Goal: Transaction & Acquisition: Purchase product/service

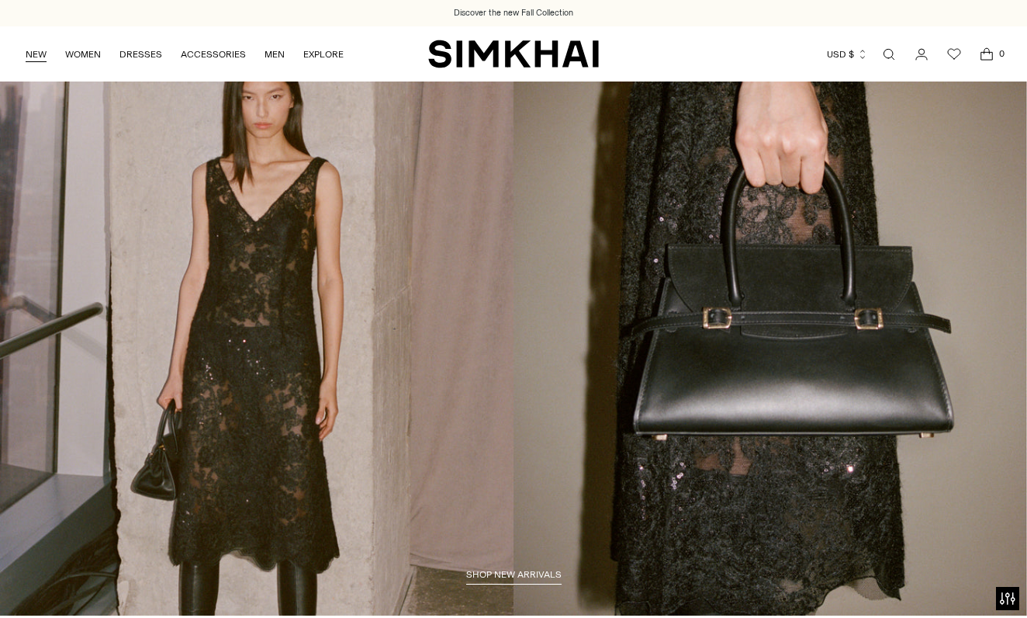
click at [30, 49] on link "NEW" at bounding box center [36, 54] width 21 height 34
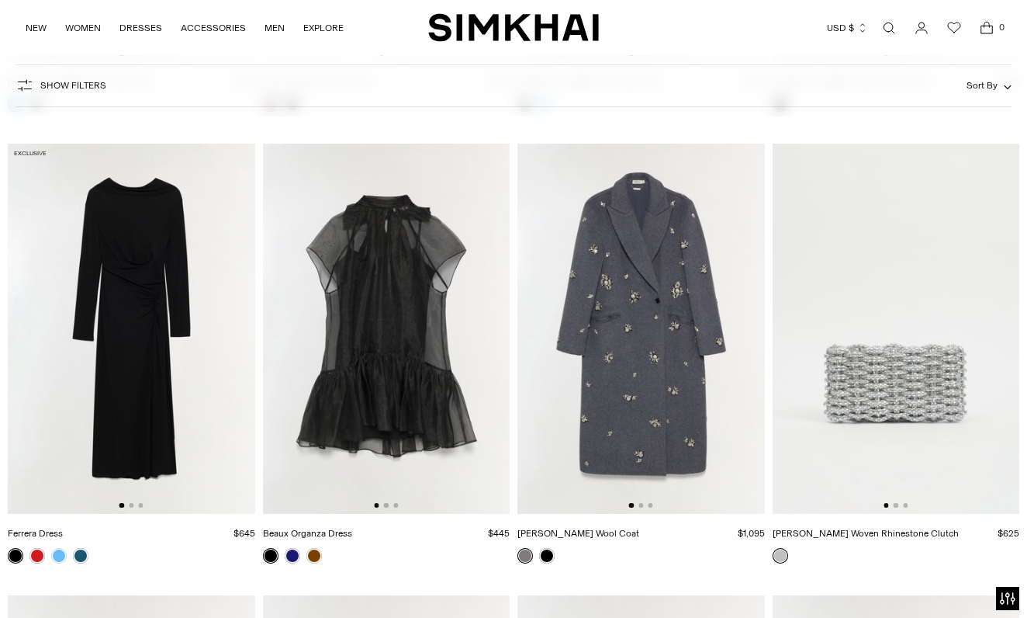
scroll to position [5975, 0]
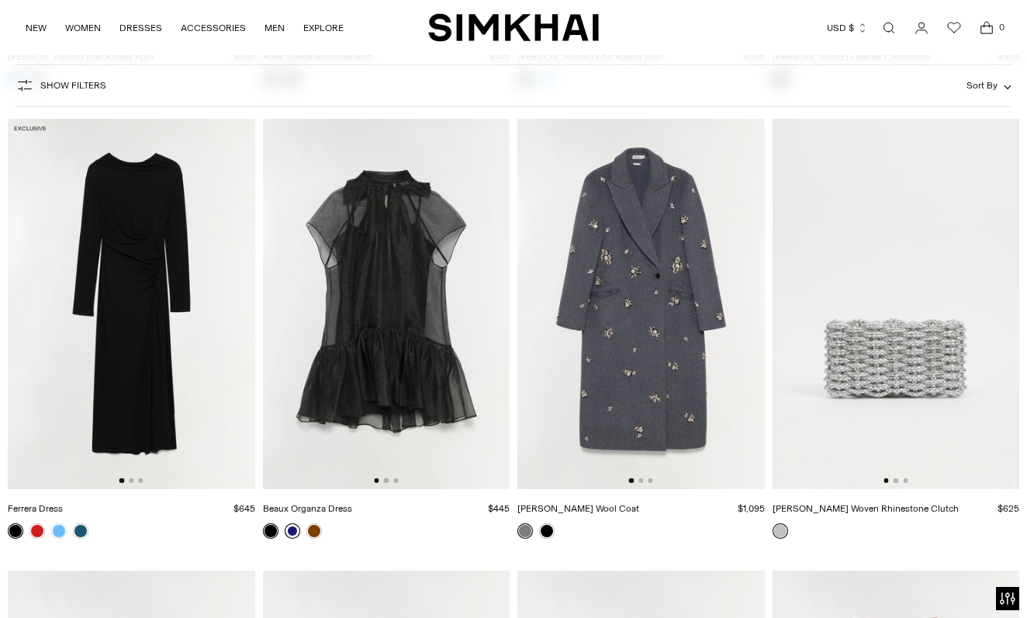
click at [289, 527] on link at bounding box center [293, 531] width 16 height 16
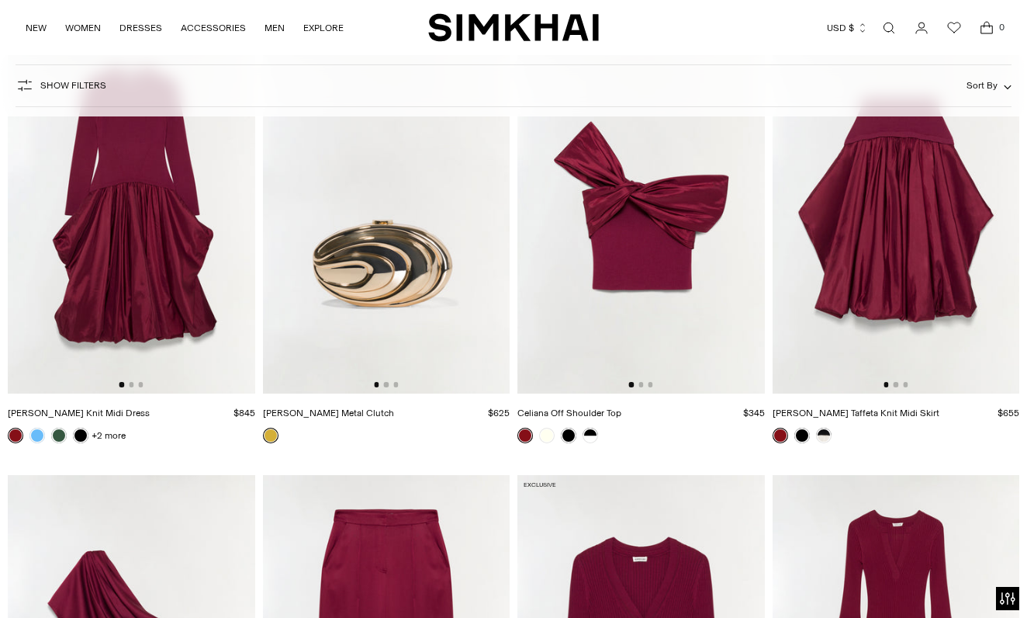
scroll to position [11035, 0]
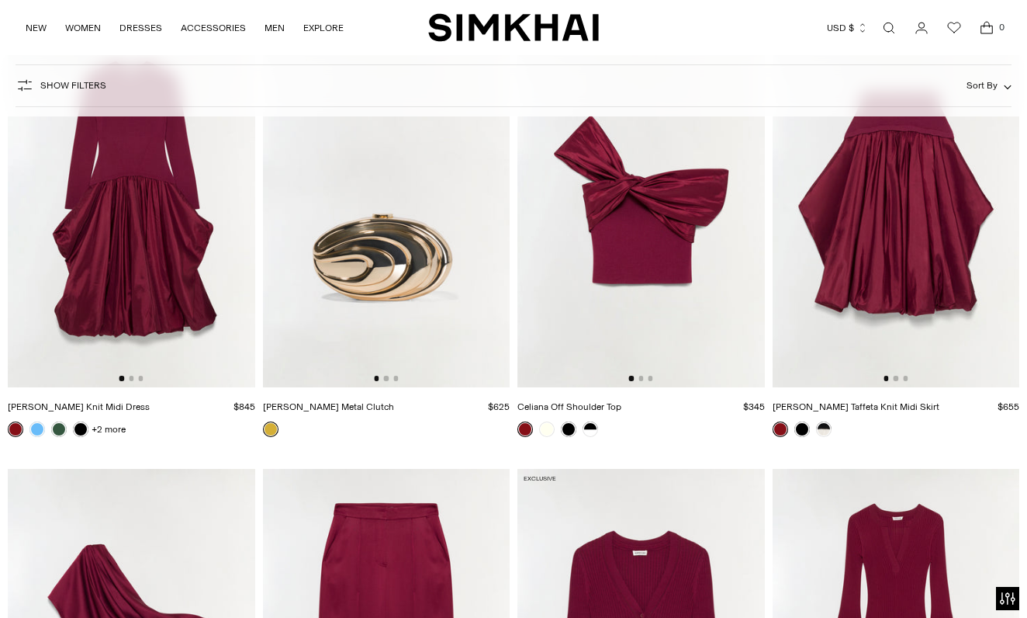
click at [147, 323] on img at bounding box center [131, 201] width 247 height 371
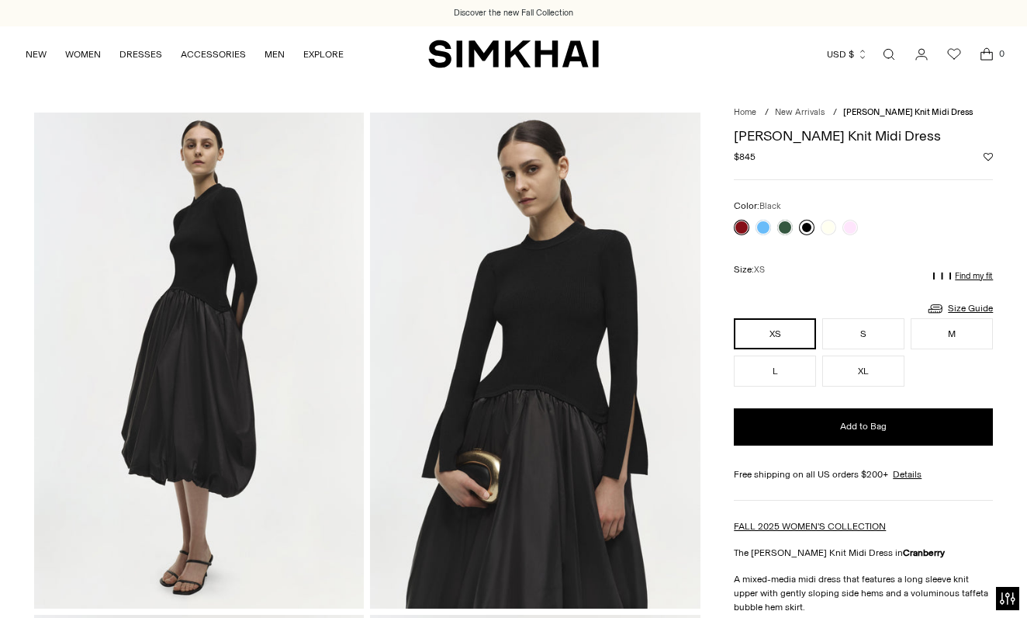
click at [804, 225] on link at bounding box center [807, 228] width 16 height 16
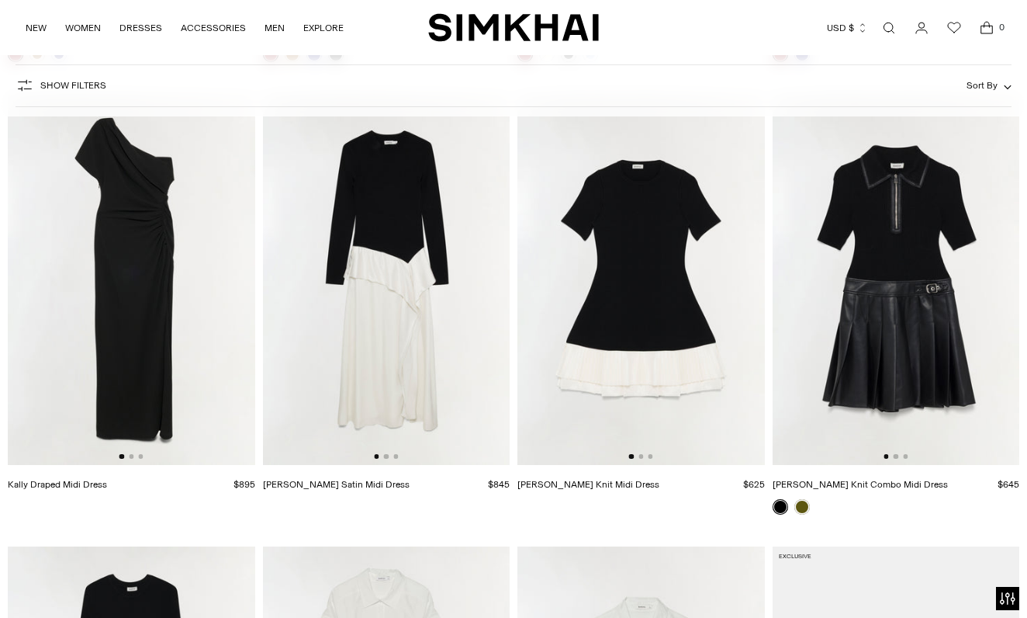
scroll to position [11891, 0]
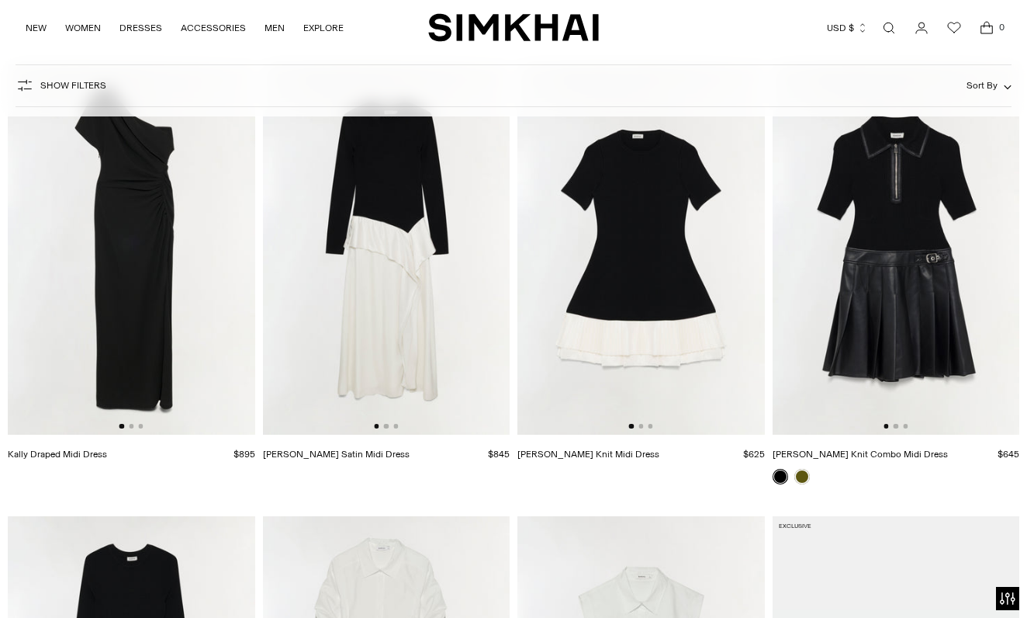
click at [938, 258] on img at bounding box center [896, 249] width 247 height 371
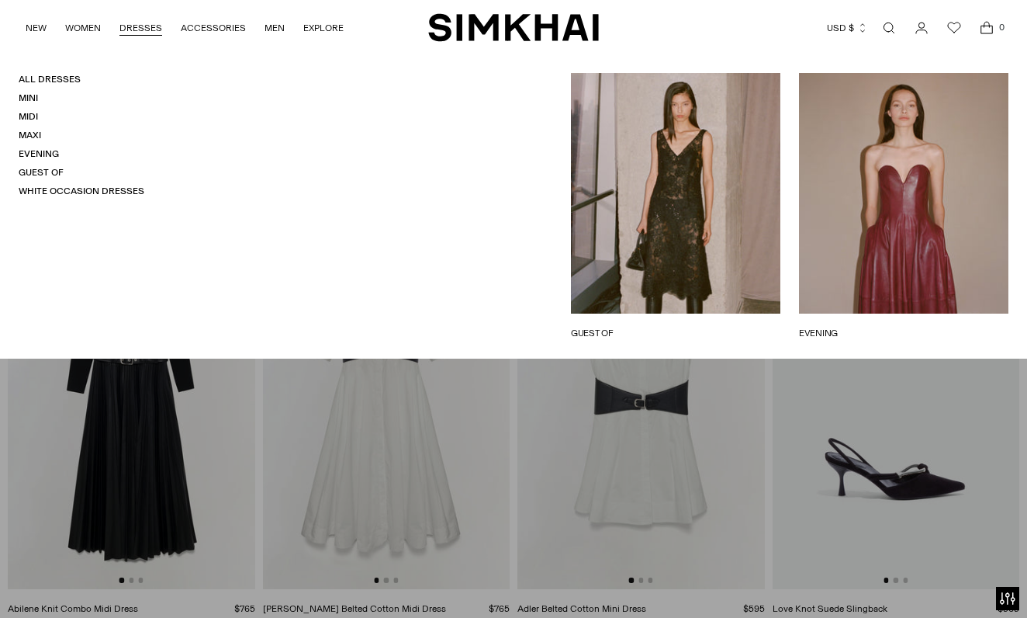
scroll to position [12295, 0]
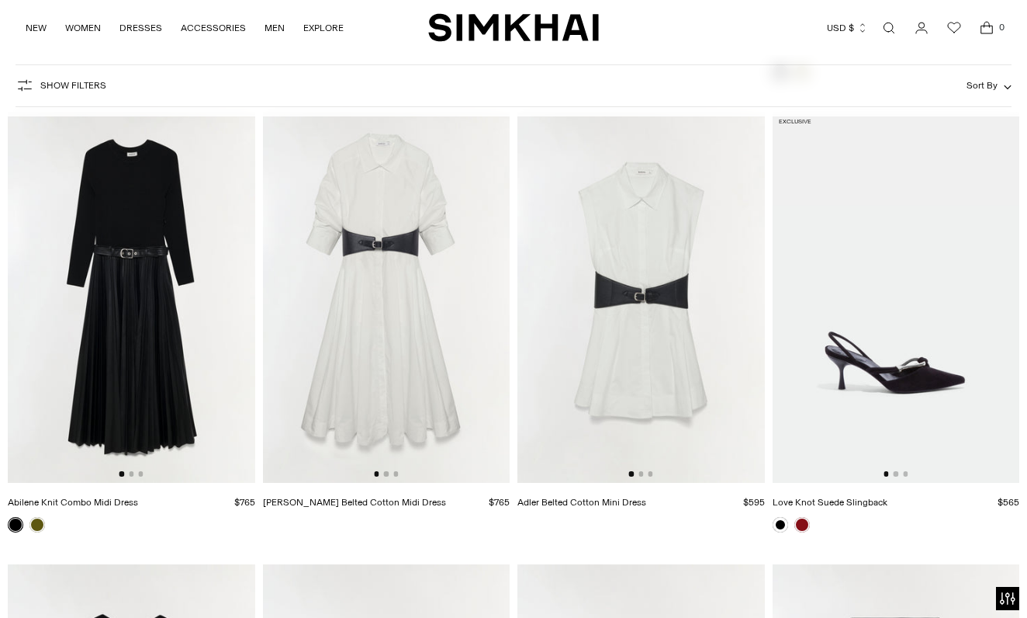
click at [372, 307] on img at bounding box center [386, 297] width 247 height 371
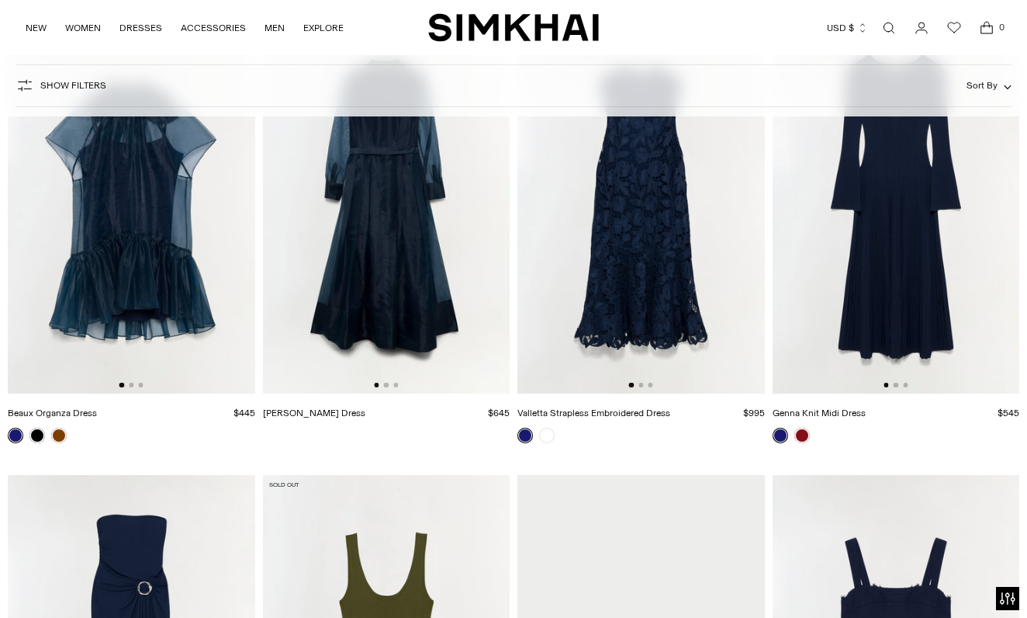
scroll to position [22276, 0]
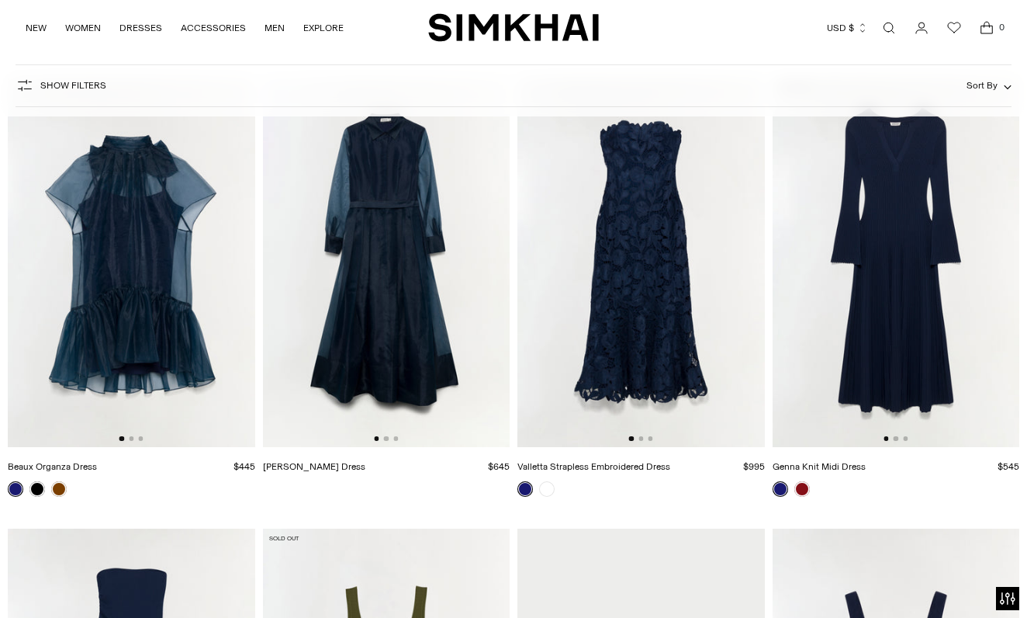
click at [379, 296] on img at bounding box center [386, 262] width 247 height 371
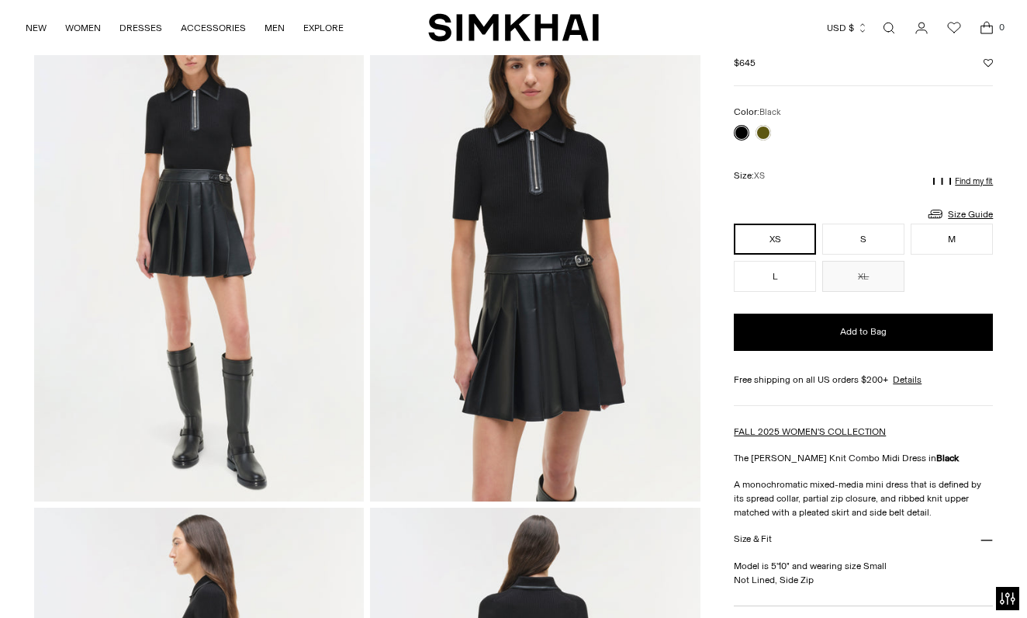
scroll to position [54, 0]
